Goal: Communication & Community: Answer question/provide support

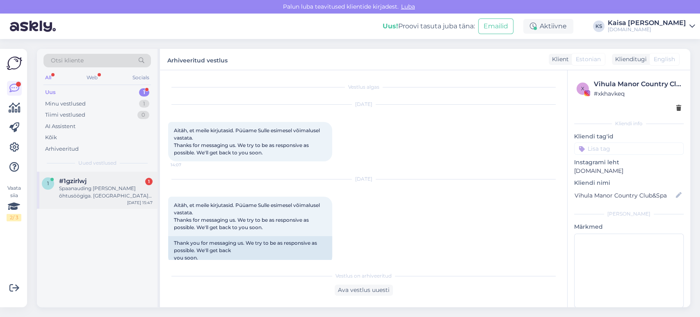
scroll to position [160, 0]
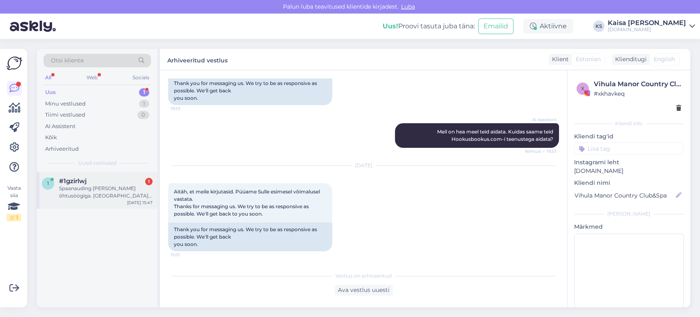
click at [101, 190] on div "Spaanauding [PERSON_NAME] õhtusöögiga. [GEOGRAPHIC_DATA] haapsalu. Kas saaksite…" at bounding box center [106, 192] width 94 height 15
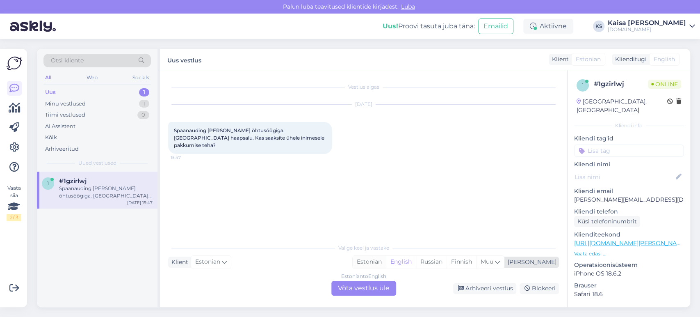
click at [386, 262] on div "Estonian" at bounding box center [369, 261] width 33 height 12
click at [380, 287] on div "Estonian to Estonian Võta vestlus üle" at bounding box center [363, 288] width 65 height 15
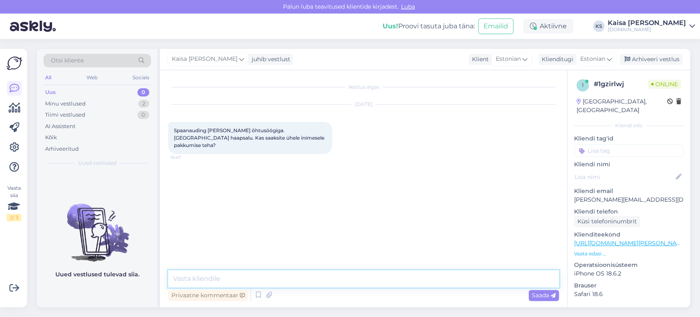
click at [381, 281] on textarea at bounding box center [363, 278] width 391 height 17
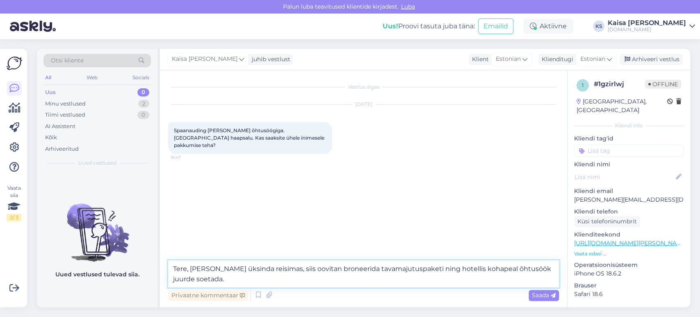
click at [291, 269] on textarea "Tere, [PERSON_NAME] üksinda reisimas, siis oovitan broneerida tavamajutuspaketi…" at bounding box center [363, 273] width 391 height 27
click at [292, 279] on textarea "Tere, [PERSON_NAME] üksinda reisimas, siis soovitan broneerida tavamajutuspaket…" at bounding box center [363, 273] width 391 height 27
click at [597, 250] on p "Vaata edasi ..." at bounding box center [628, 253] width 109 height 7
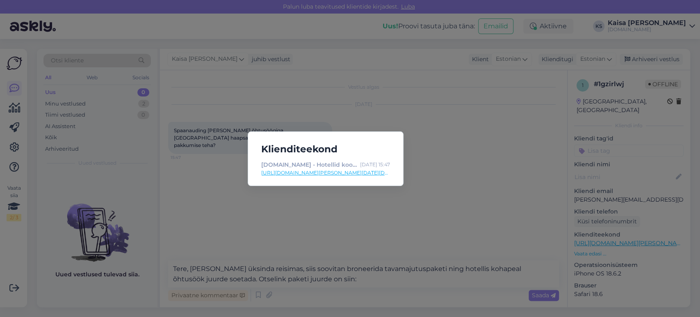
click at [375, 171] on link "[URL][DOMAIN_NAME][PERSON_NAME][DATE][DATE]" at bounding box center [325, 172] width 129 height 7
click at [306, 217] on div "Klienditeekond [DOMAIN_NAME] - Hotellid koos võluvate lisavõimalustega [DATE] 1…" at bounding box center [350, 158] width 700 height 317
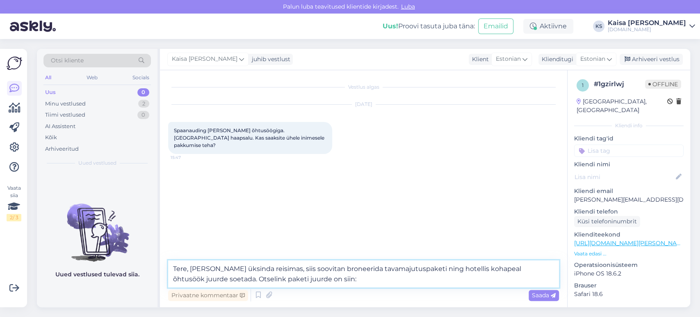
click at [313, 276] on textarea "Tere, [PERSON_NAME] üksinda reisimas, siis soovitan broneerida tavamajutuspaket…" at bounding box center [363, 273] width 391 height 27
paste textarea "[URL][DOMAIN_NAME][DATE][DATE]"
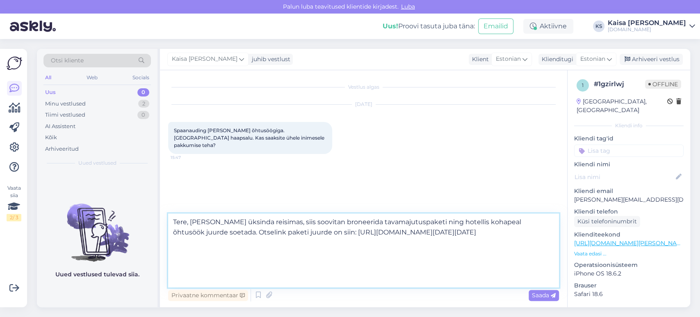
scroll to position [21, 0]
paste textarea "[URL][DOMAIN_NAME]"
drag, startPoint x: 516, startPoint y: 262, endPoint x: 324, endPoint y: 233, distance: 194.2
click at [324, 233] on textarea "Tere, [PERSON_NAME] üksinda reisimas, siis soovitan broneerida tavamajutuspaket…" at bounding box center [363, 250] width 391 height 74
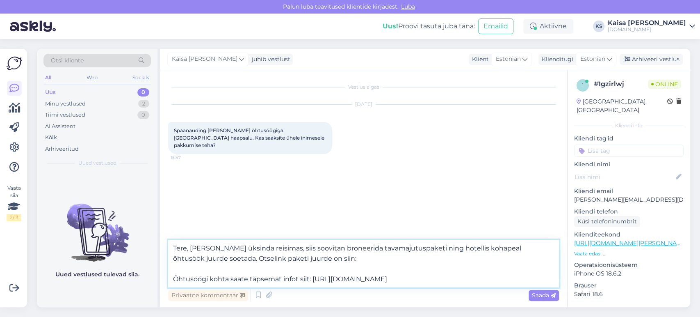
paste textarea "[URL][DOMAIN_NAME][DATE][DATE]"
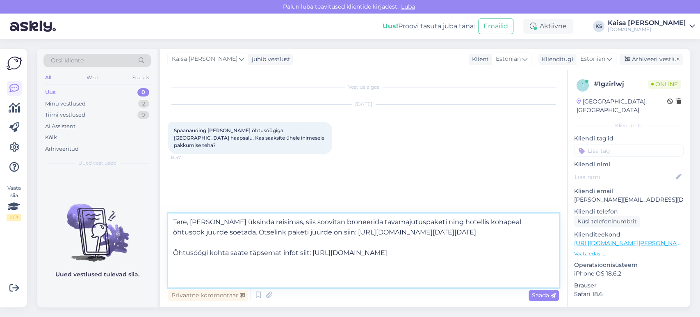
scroll to position [25, 0]
type textarea "Tere, [PERSON_NAME] üksinda reisimas, siis soovitan broneerida tavamajutuspaket…"
click at [539, 295] on span "Saada" at bounding box center [544, 294] width 24 height 7
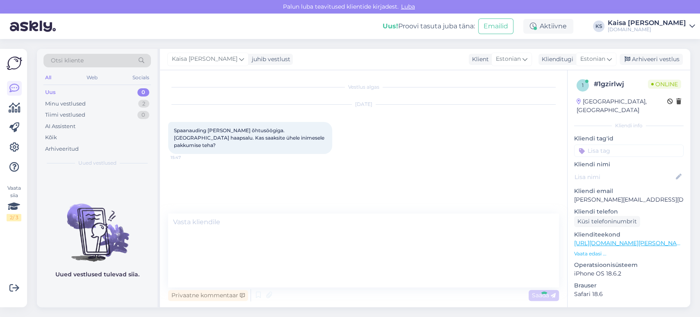
scroll to position [0, 0]
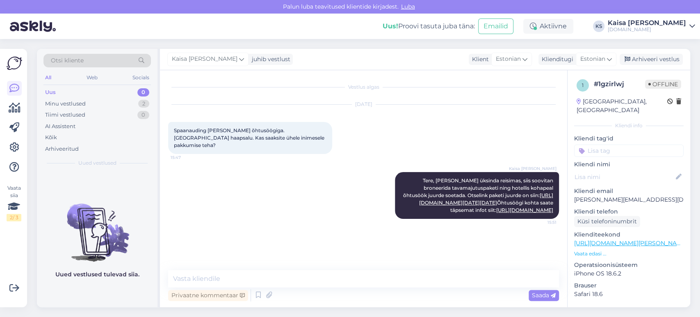
click at [324, 163] on div "Kaisa [PERSON_NAME] Tere, [PERSON_NAME] üksinda reisimas, siis soovitan broneer…" at bounding box center [363, 195] width 391 height 65
click at [379, 42] on div "Otsi kliente All Web Socials Uus 0 Minu vestlused 2 Tiimi vestlused 0 AI Assist…" at bounding box center [366, 178] width 668 height 278
click at [358, 26] on div "Uus! Proovi tasuta [PERSON_NAME]: Emailid Aktiivne KS Kaisa [PERSON_NAME] [DOMA…" at bounding box center [350, 26] width 700 height 25
click at [363, 42] on div "Otsi kliente All Web Socials Uus 0 Minu vestlused 2 Tiimi vestlused 0 AI Assist…" at bounding box center [366, 178] width 668 height 278
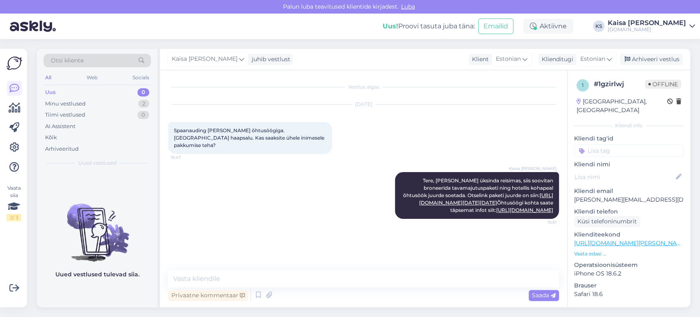
click at [354, 42] on div "Otsi kliente All Web Socials Uus 0 Minu vestlused 2 Tiimi vestlused 0 AI Assist…" at bounding box center [366, 178] width 668 height 278
click at [113, 100] on div "Minu vestlused 2" at bounding box center [96, 103] width 107 height 11
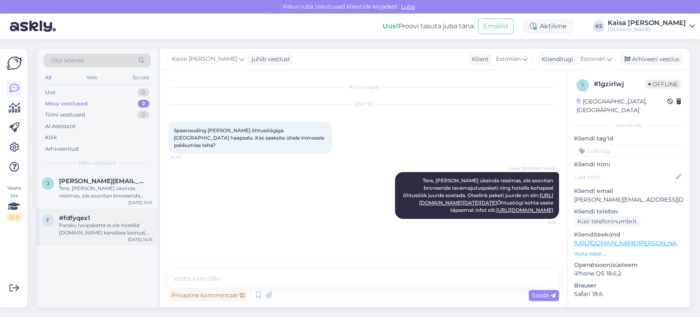
click at [106, 229] on div "Paraku ravipakette ei ole hotellid [DOMAIN_NAME] kanalisse loonud, kuid saate h…" at bounding box center [106, 228] width 94 height 15
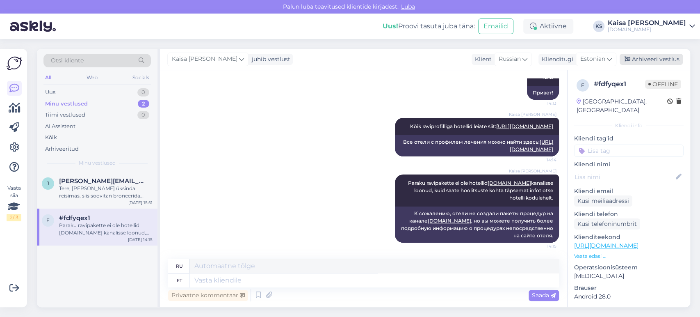
click at [656, 63] on div "Arhiveeri vestlus" at bounding box center [651, 59] width 63 height 11
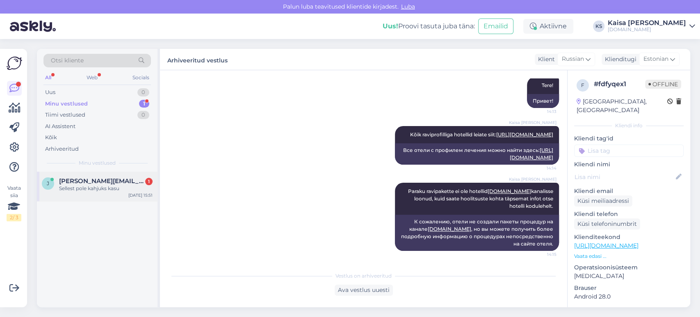
click at [103, 194] on div "[PERSON_NAME] [PERSON_NAME][EMAIL_ADDRESS][DOMAIN_NAME] 1 Sellest pole kahjuks …" at bounding box center [97, 186] width 121 height 30
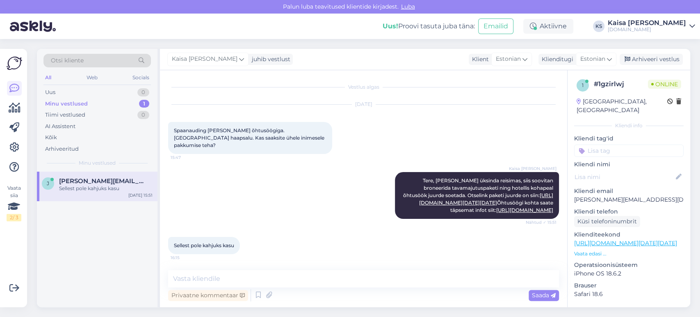
scroll to position [81, 0]
